Goal: Task Accomplishment & Management: Use online tool/utility

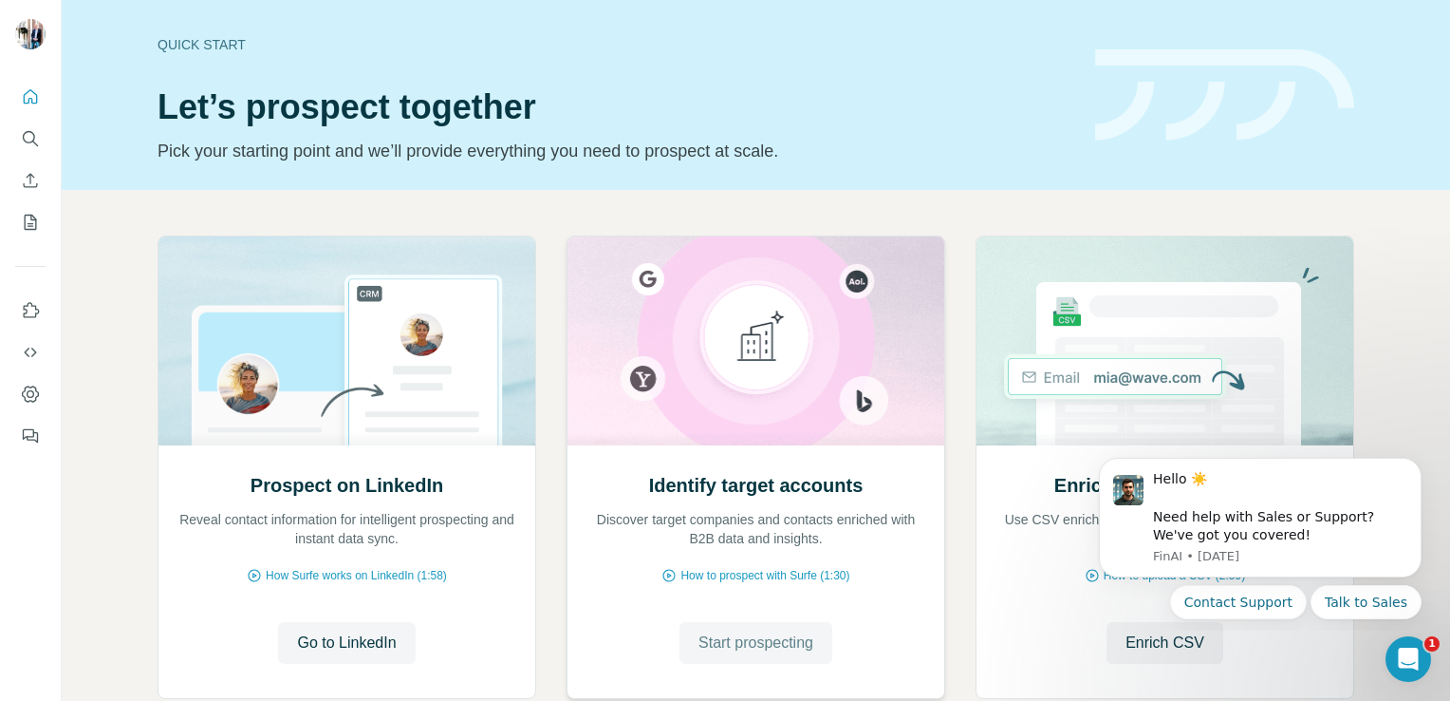
click at [755, 644] on span "Start prospecting" at bounding box center [756, 642] width 115 height 23
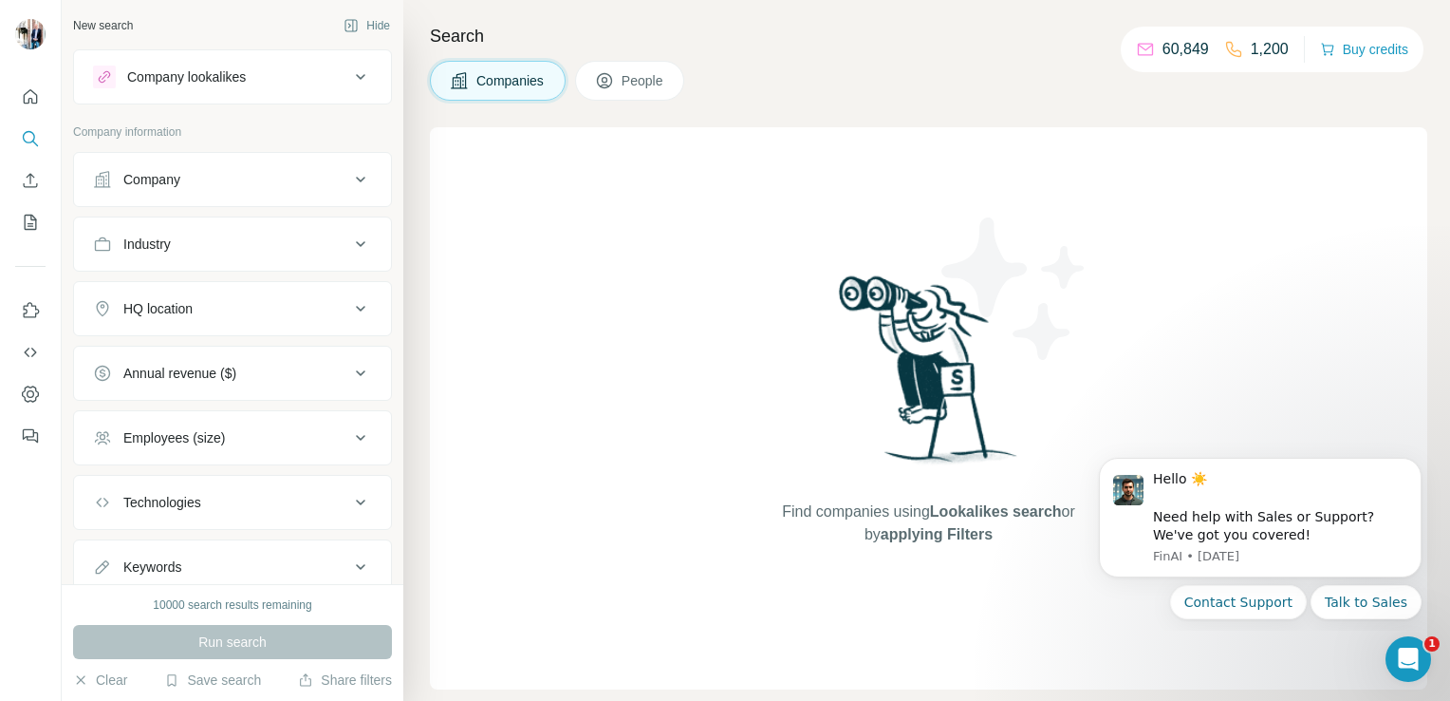
click at [154, 184] on div "Company" at bounding box center [151, 179] width 57 height 19
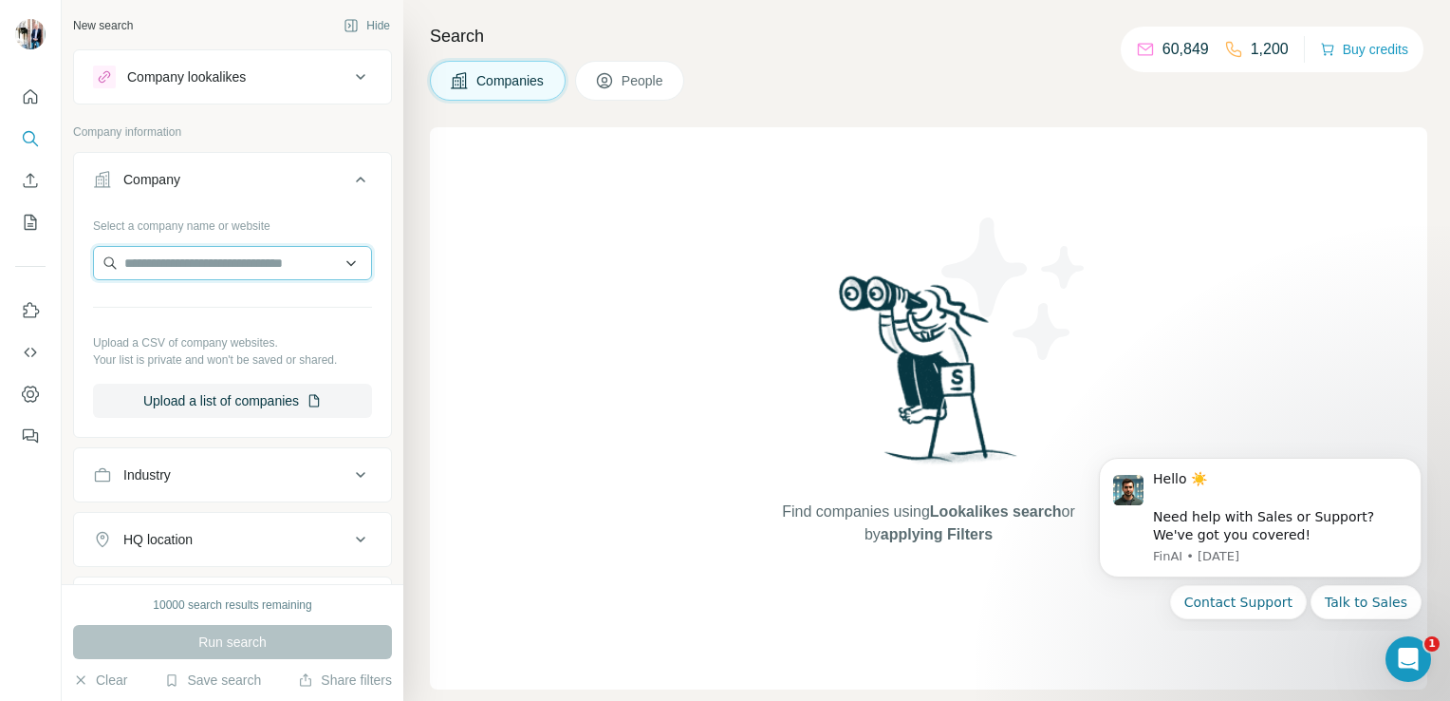
click at [234, 264] on input "text" at bounding box center [232, 263] width 279 height 34
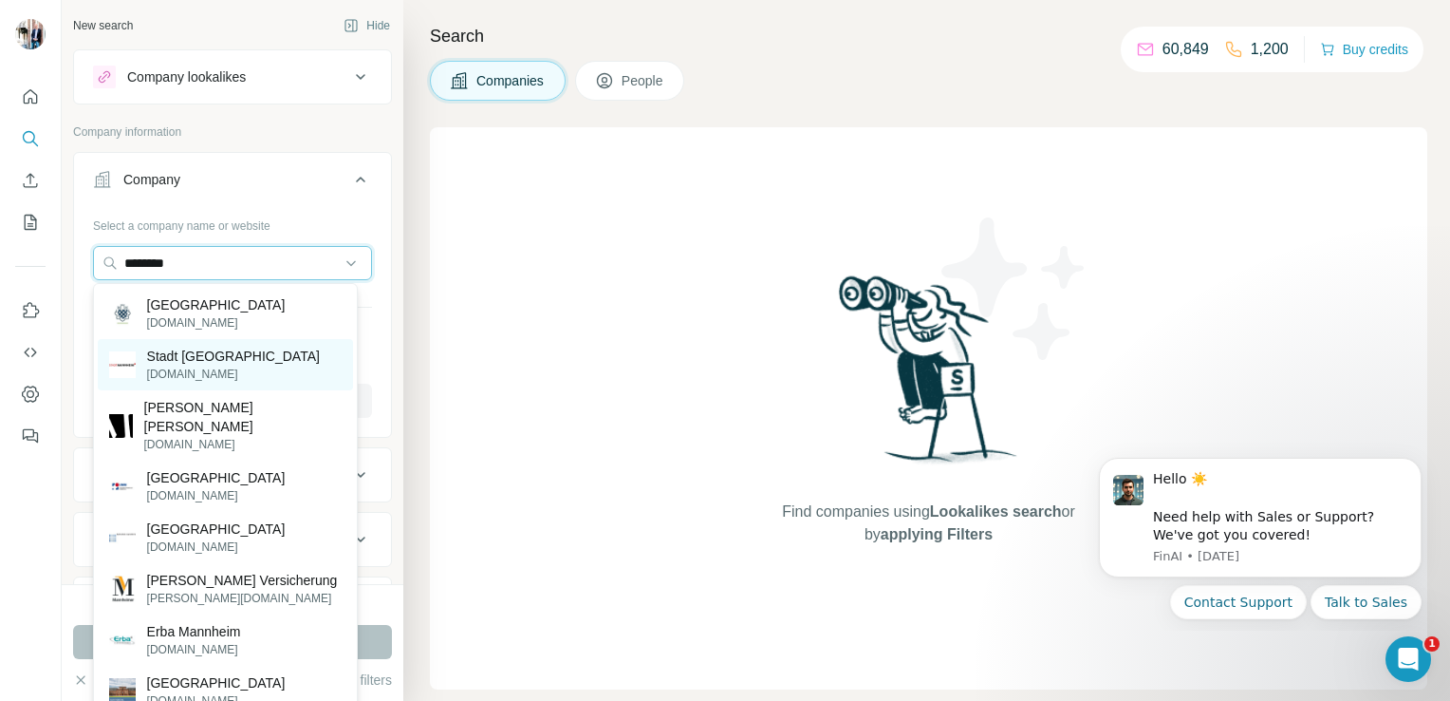
type input "********"
click at [286, 378] on div "Stadt [GEOGRAPHIC_DATA] [DOMAIN_NAME]" at bounding box center [225, 364] width 255 height 51
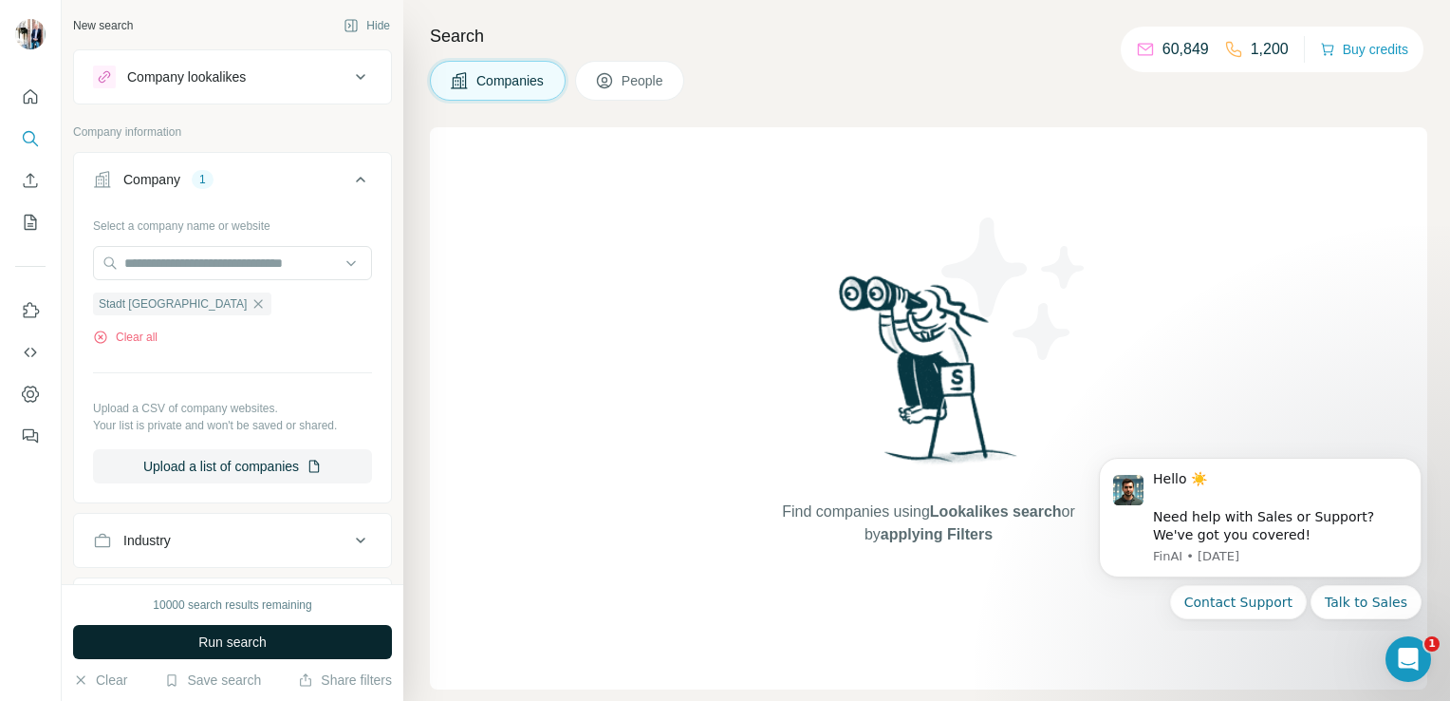
click at [247, 638] on span "Run search" at bounding box center [232, 641] width 68 height 19
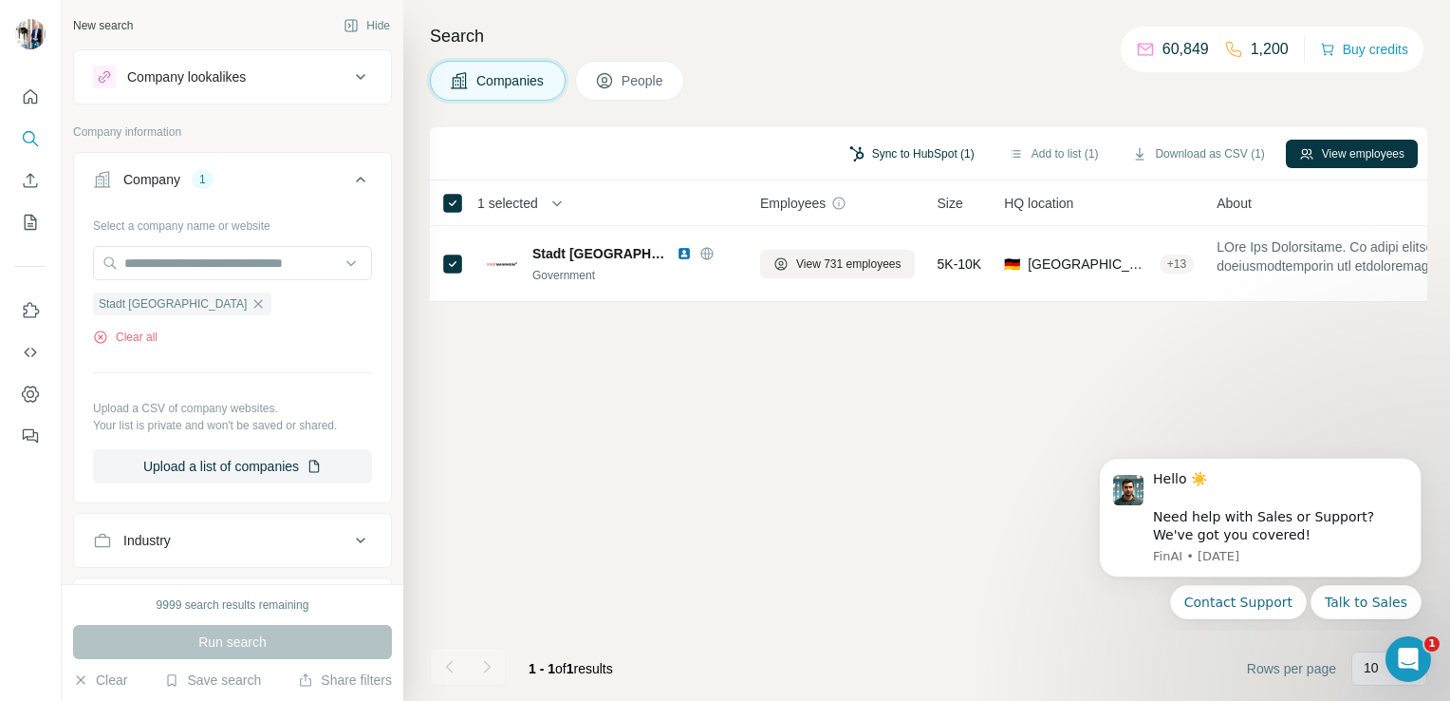
click at [924, 150] on button "Sync to HubSpot (1)" at bounding box center [912, 154] width 152 height 28
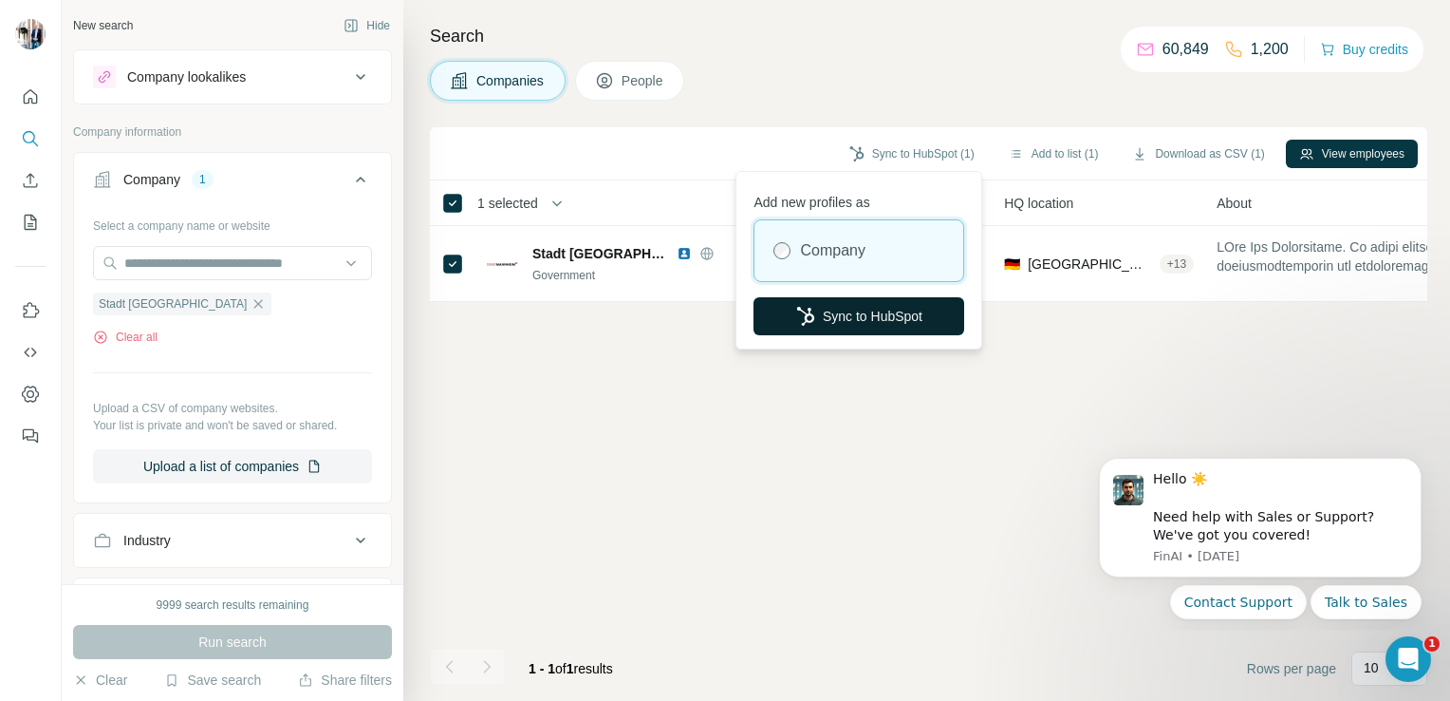
click at [828, 332] on button "Sync to HubSpot" at bounding box center [859, 316] width 211 height 38
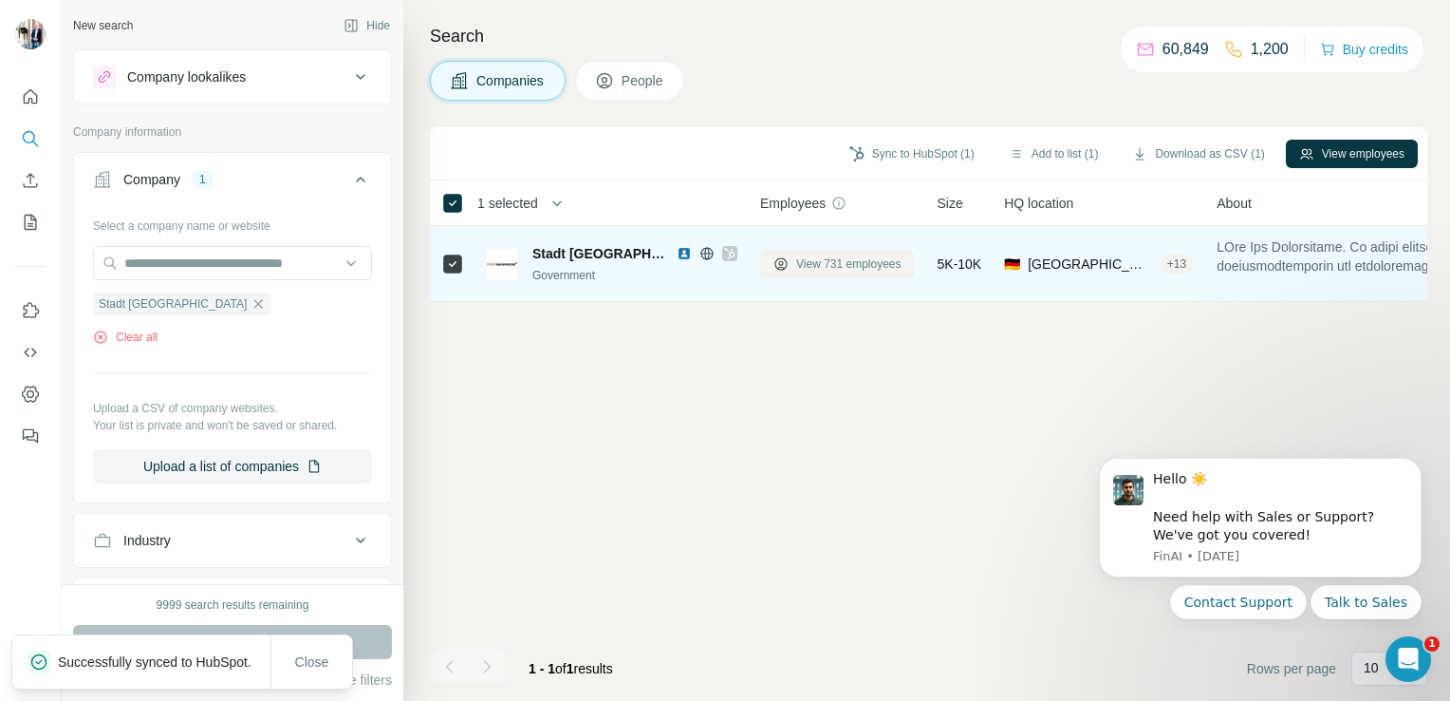
click at [851, 264] on span "View 731 employees" at bounding box center [848, 263] width 105 height 17
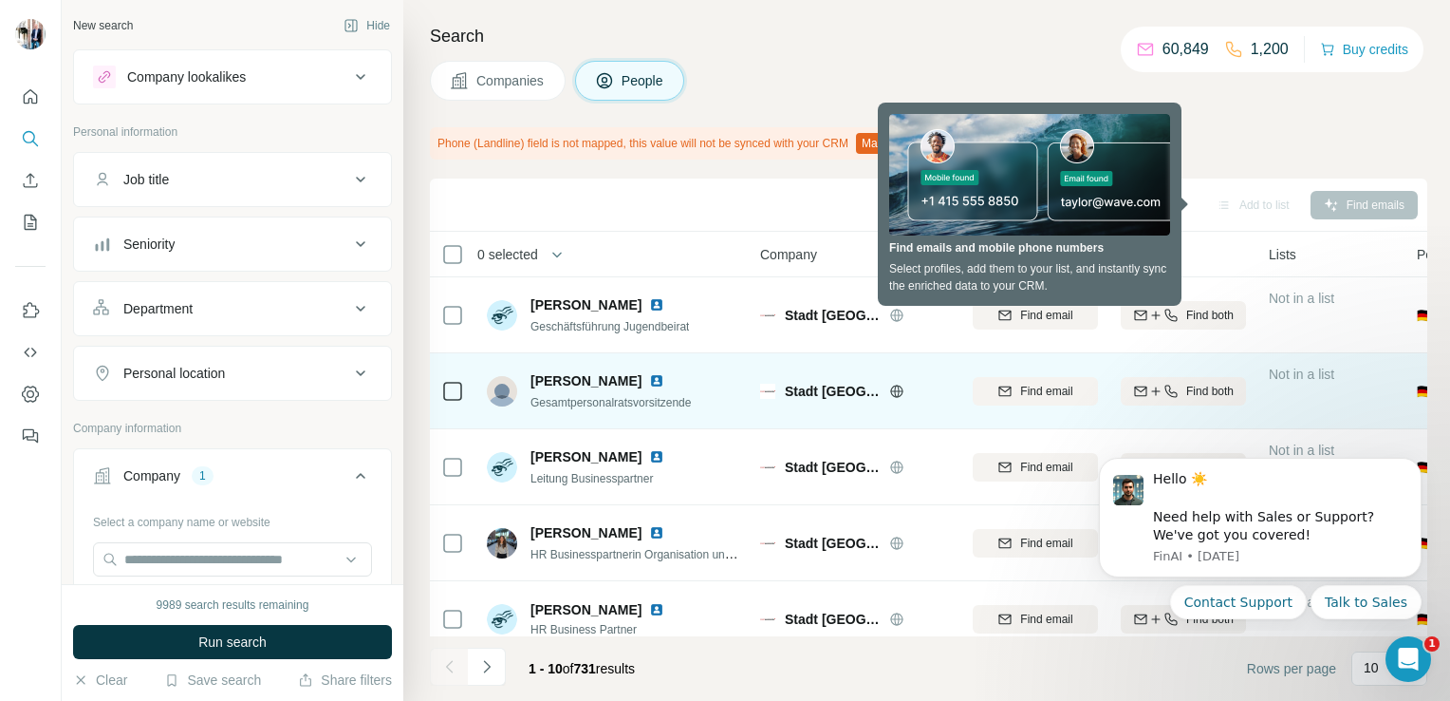
scroll to position [409, 0]
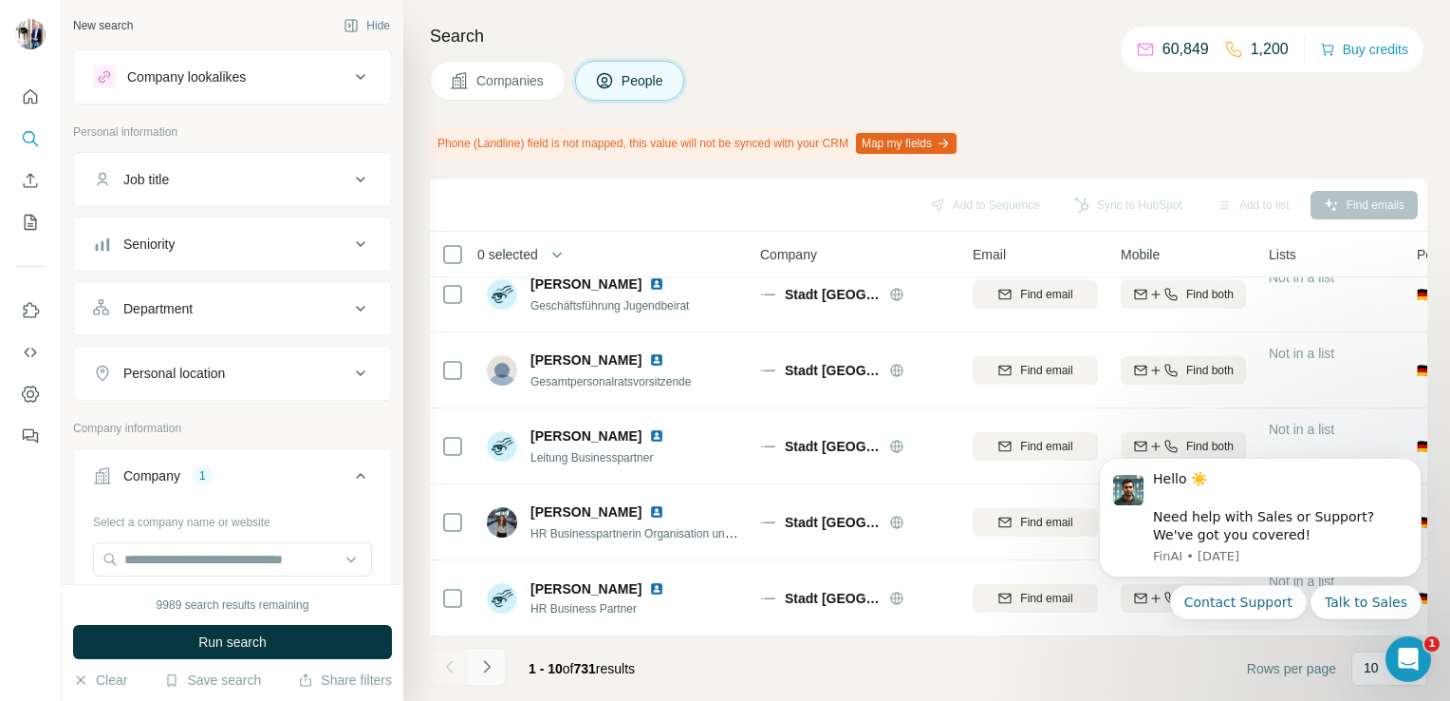
click at [485, 670] on icon "Navigate to next page" at bounding box center [486, 666] width 7 height 12
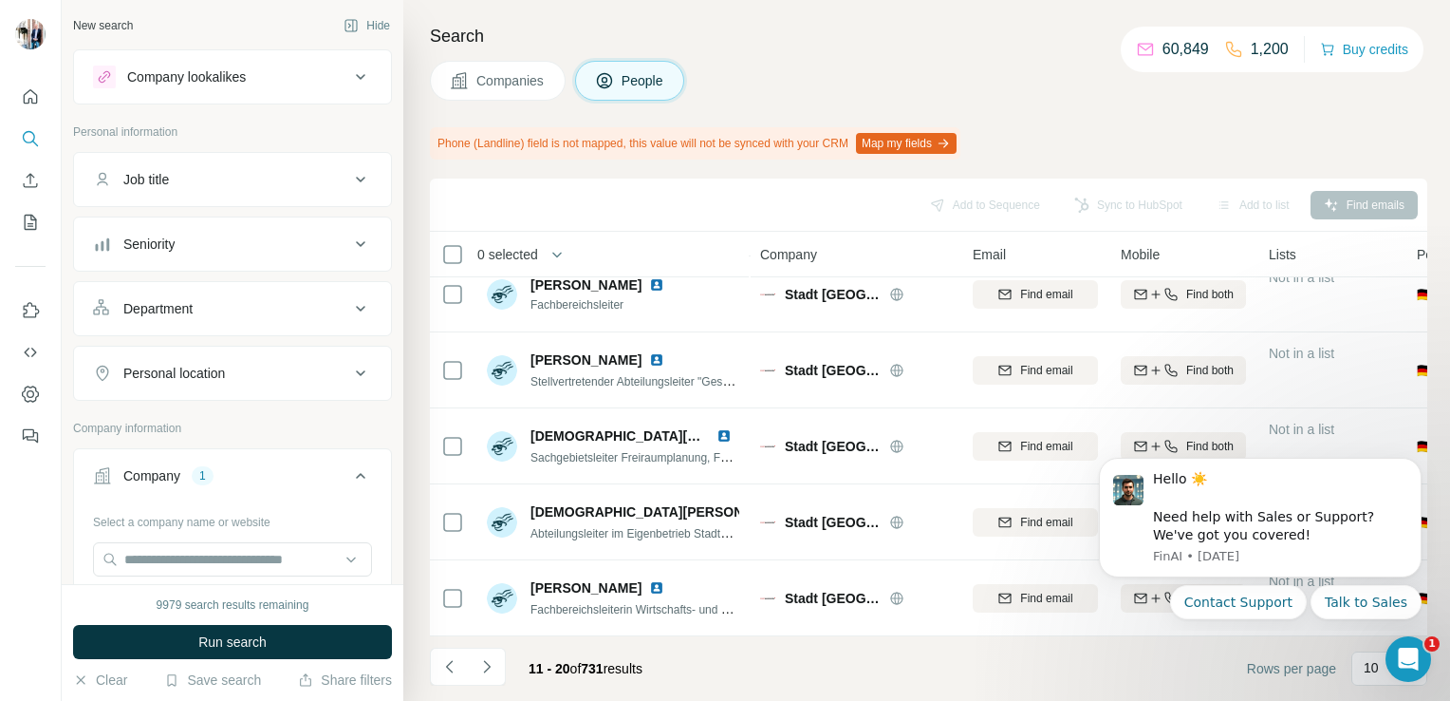
click at [167, 313] on div "Department" at bounding box center [157, 308] width 69 height 19
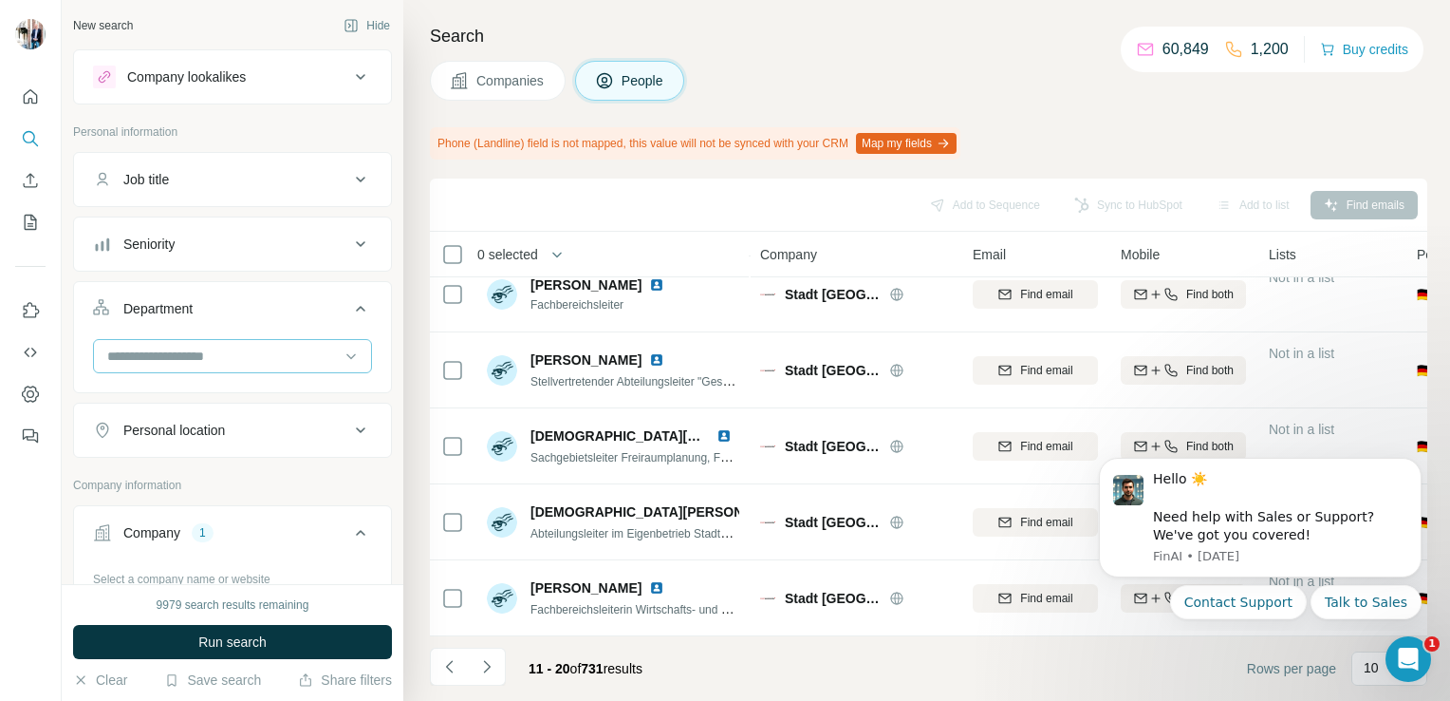
click at [173, 355] on input at bounding box center [222, 356] width 234 height 21
type input "***"
click at [174, 398] on p "Marketing and Advertising" at bounding box center [185, 397] width 153 height 19
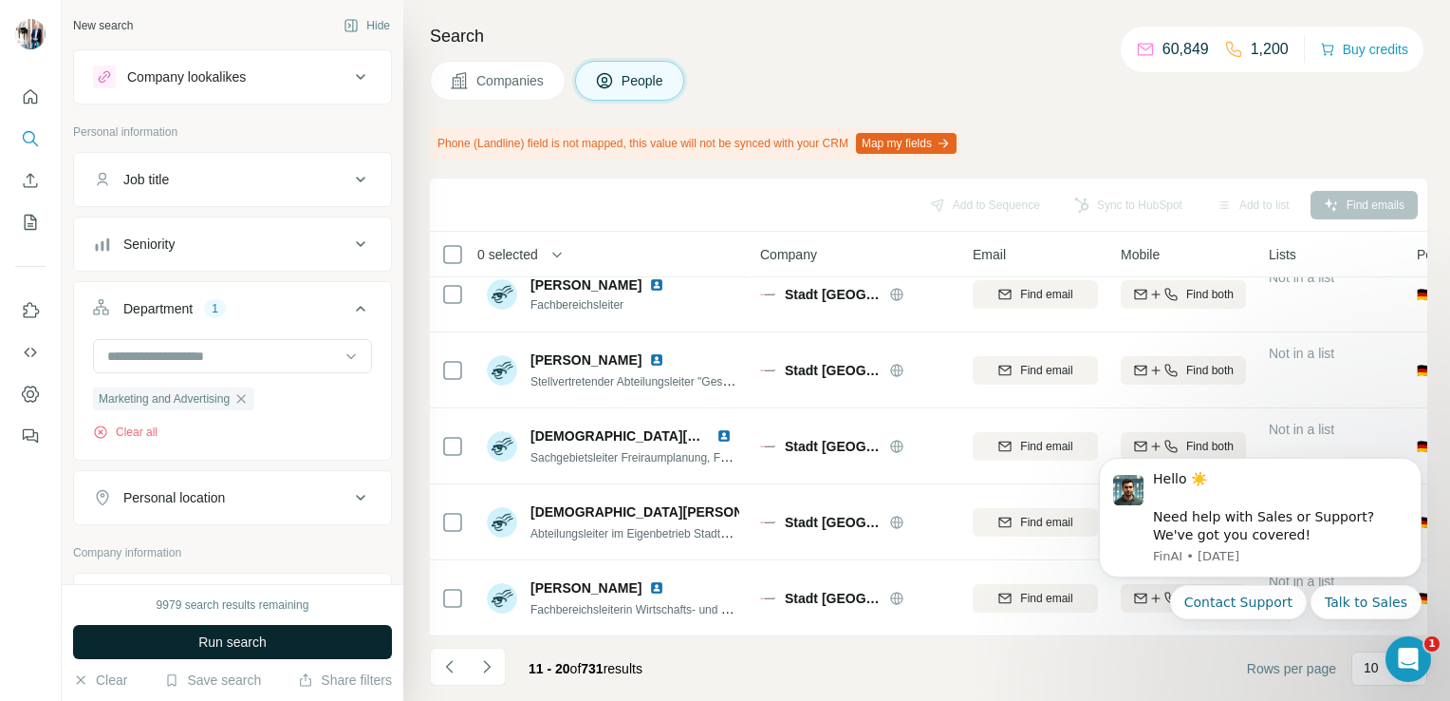
click at [251, 647] on span "Run search" at bounding box center [232, 641] width 68 height 19
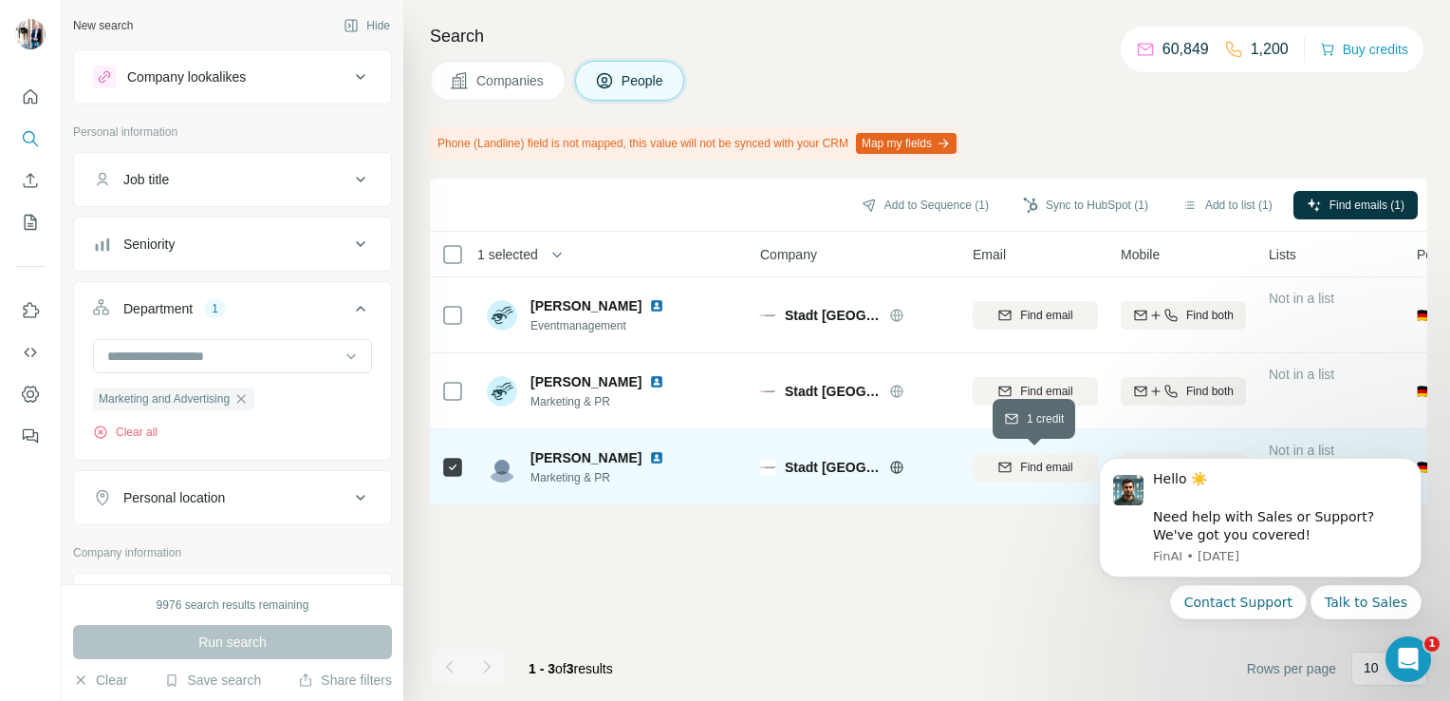
click at [1010, 462] on icon "button" at bounding box center [1005, 466] width 15 height 15
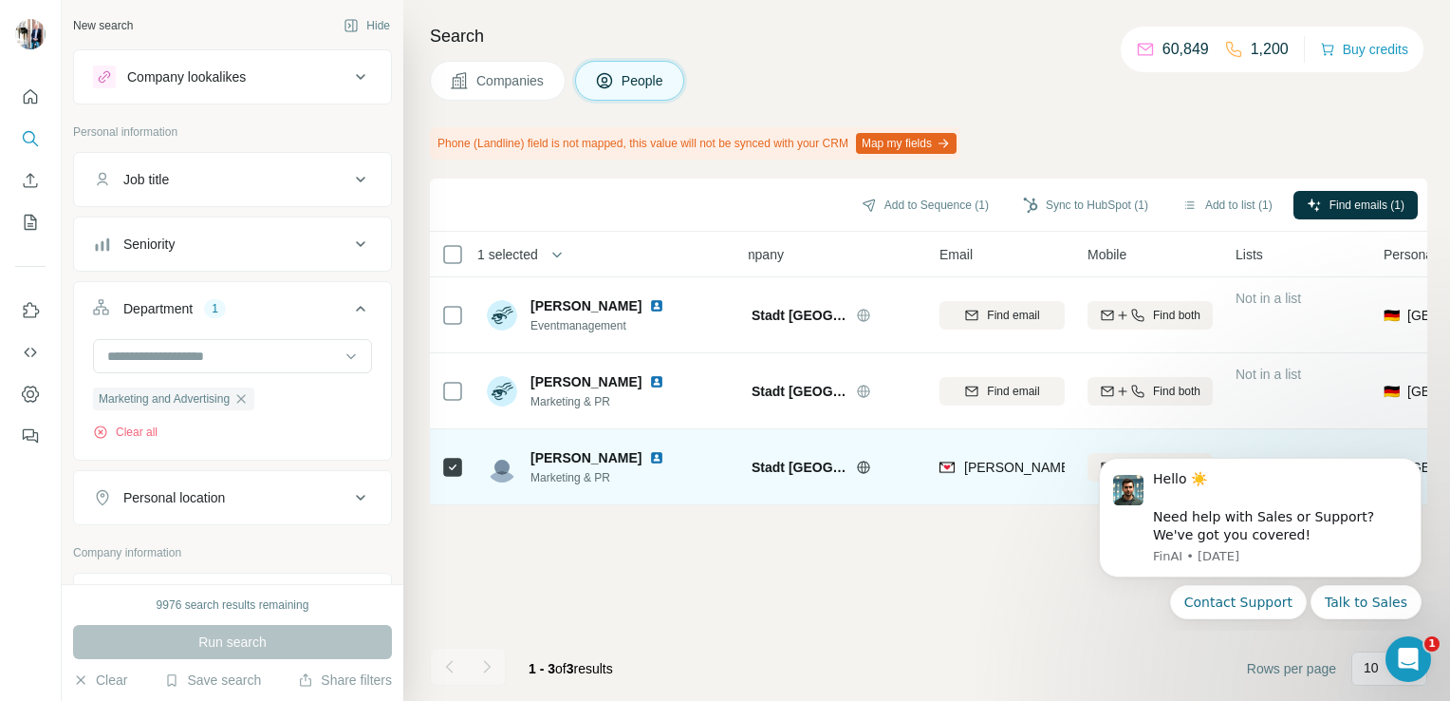
scroll to position [0, 143]
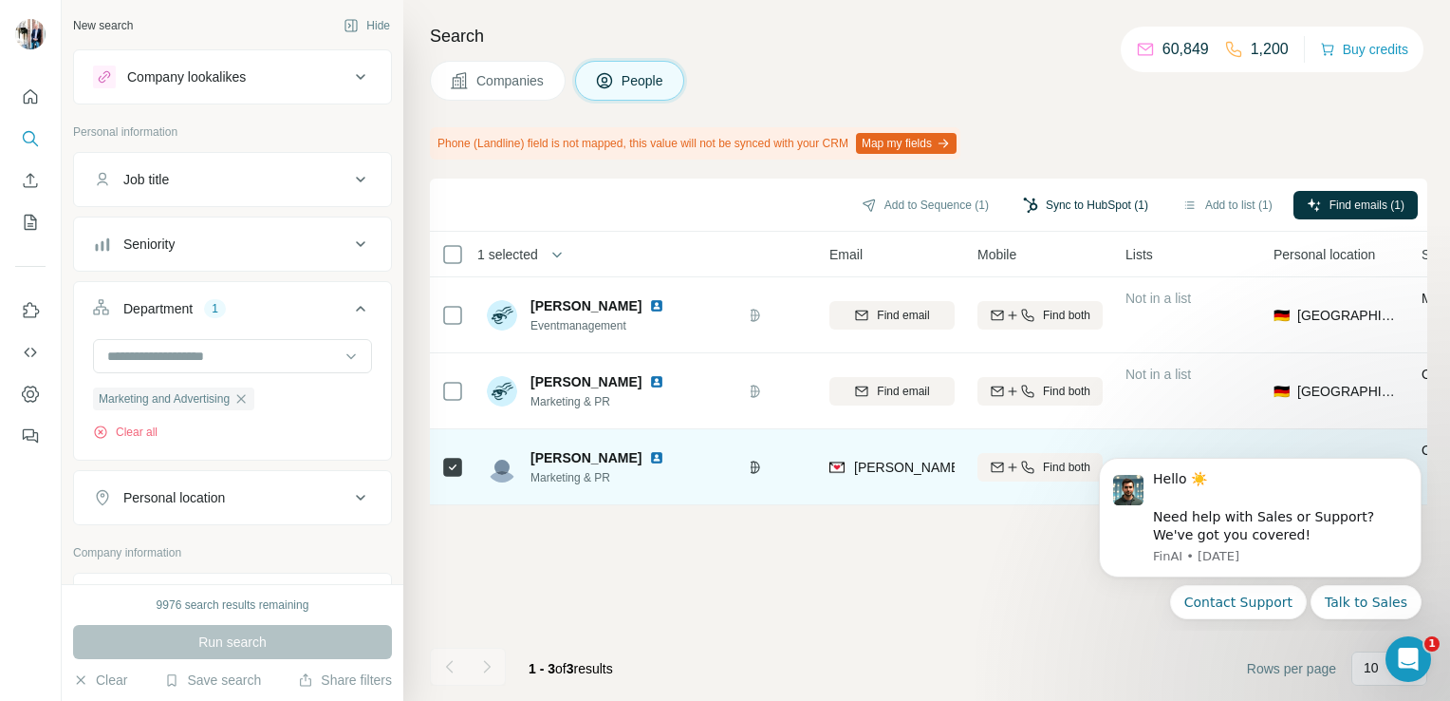
click at [1088, 203] on button "Sync to HubSpot (1)" at bounding box center [1086, 205] width 152 height 28
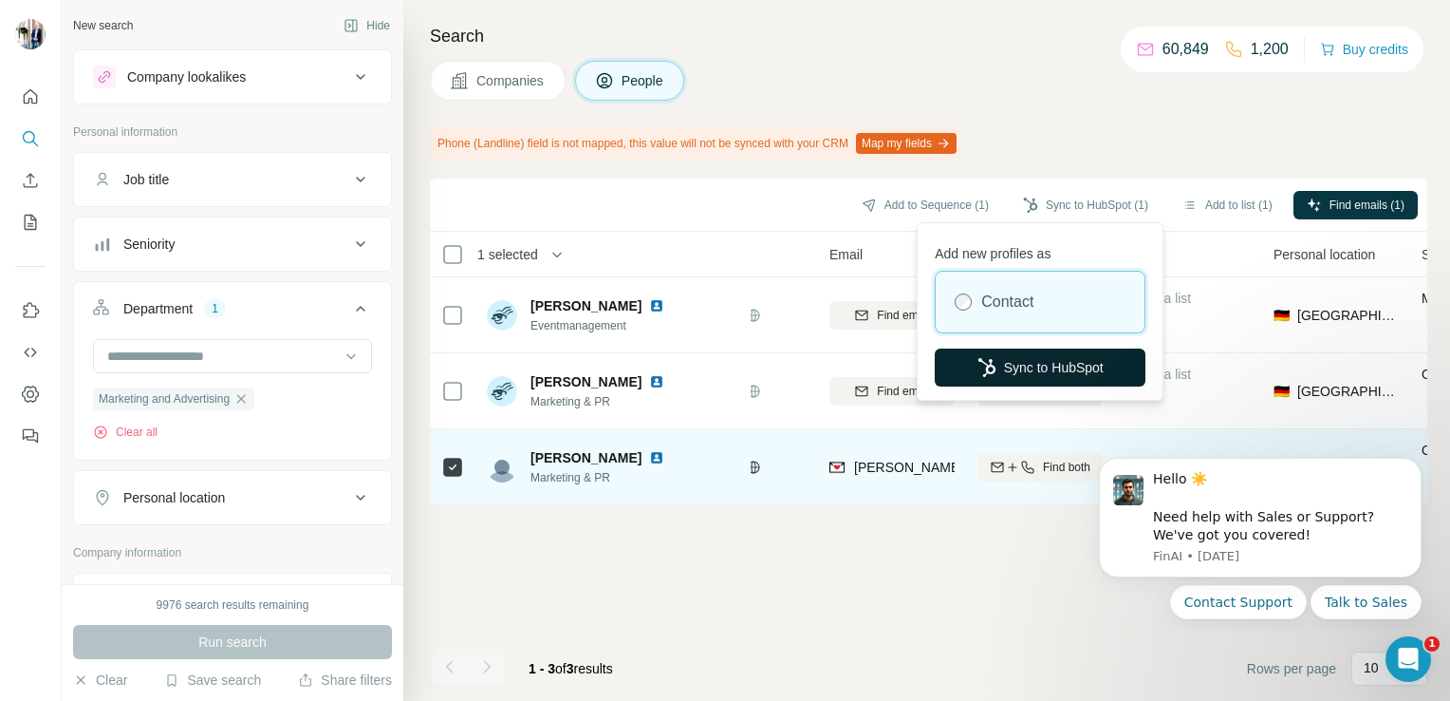
click at [1057, 368] on button "Sync to HubSpot" at bounding box center [1040, 367] width 211 height 38
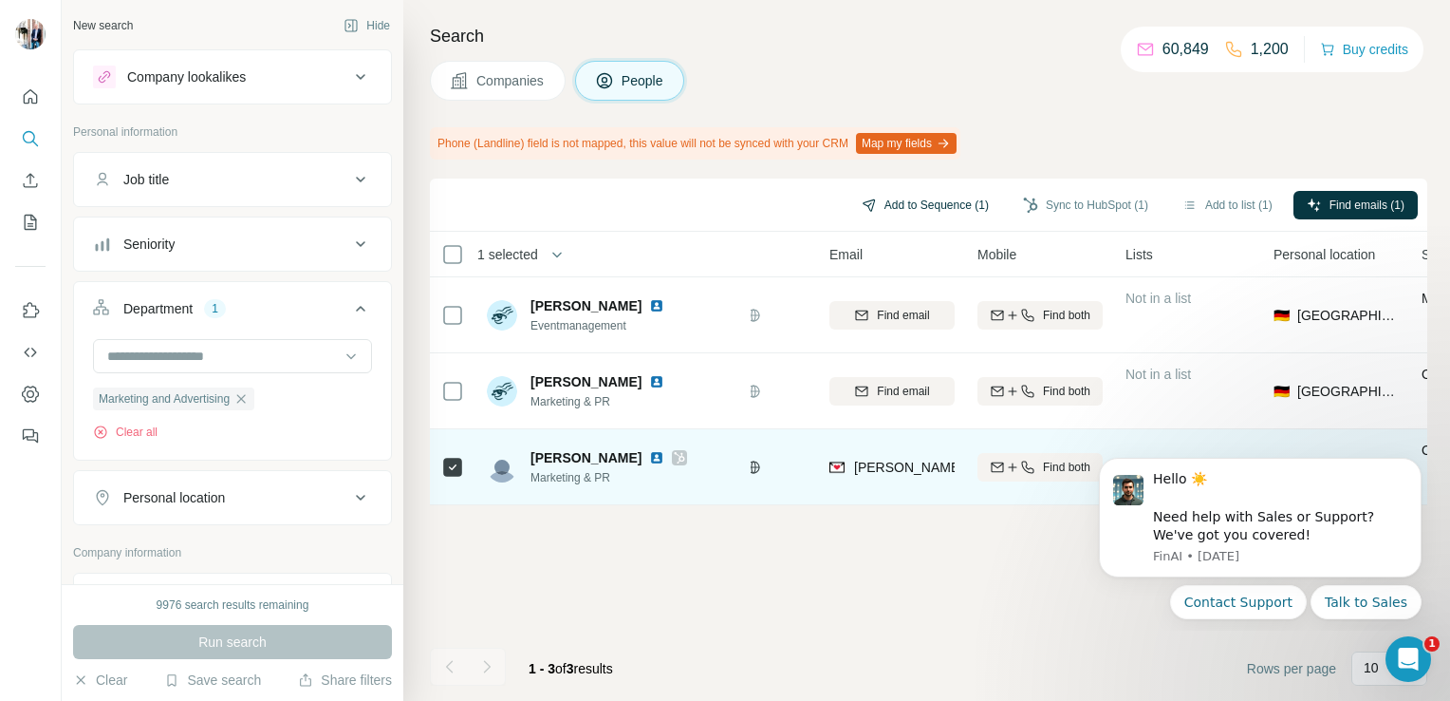
click at [889, 206] on button "Add to Sequence (1)" at bounding box center [926, 205] width 154 height 28
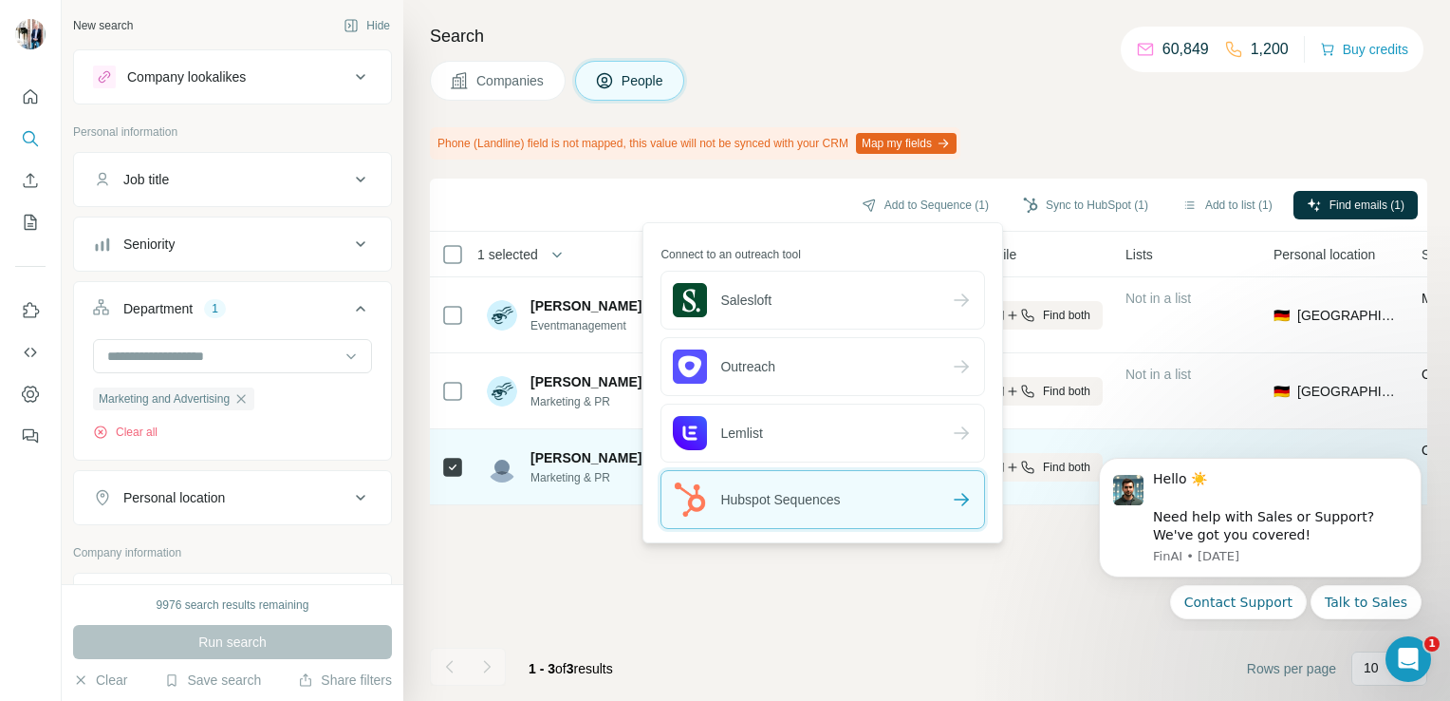
click at [801, 496] on span "Hubspot Sequences" at bounding box center [756, 499] width 167 height 34
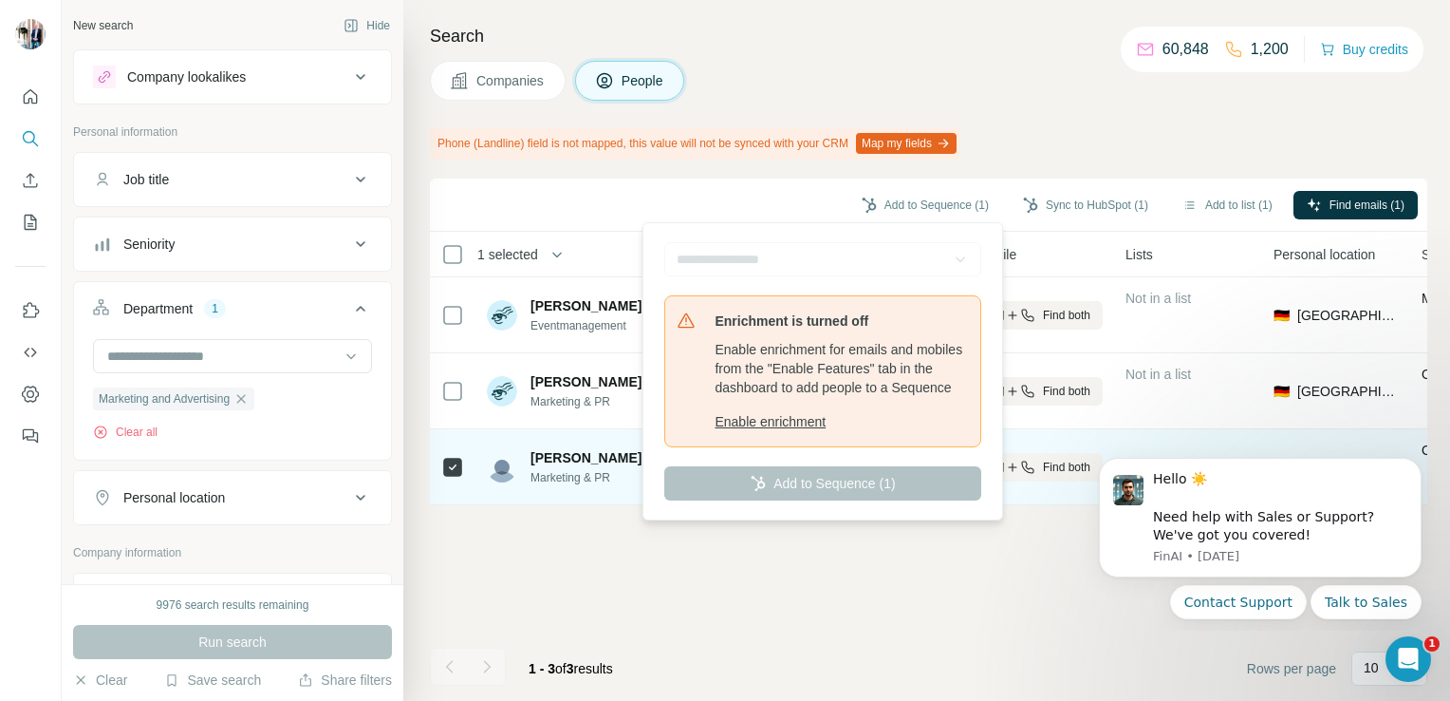
click at [766, 431] on button "Enable enrichment" at bounding box center [842, 421] width 254 height 19
